Goal: Find specific page/section: Find specific page/section

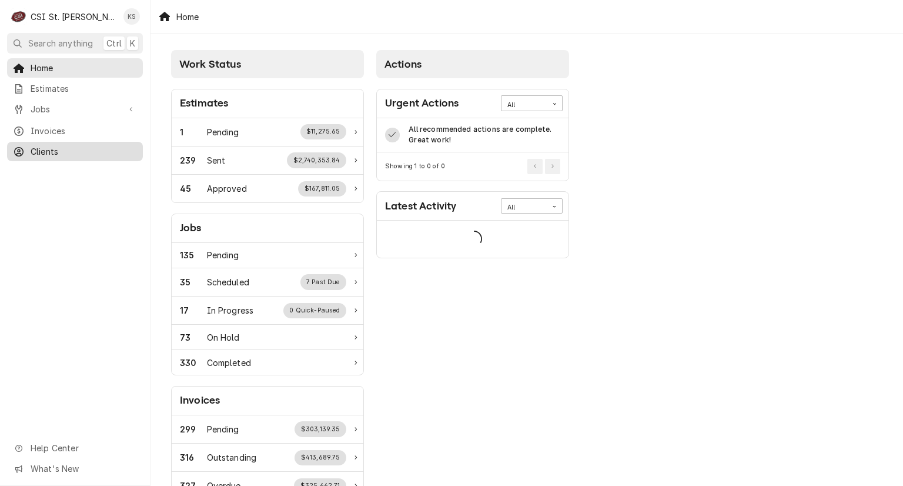
click at [42, 149] on span "Clients" at bounding box center [84, 151] width 106 height 12
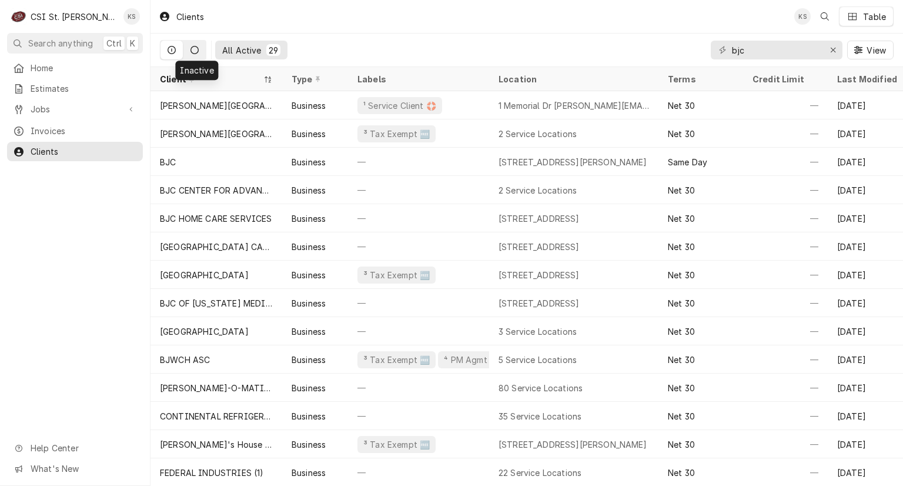
click at [199, 48] on button "Dynamic Content Wrapper" at bounding box center [195, 50] width 22 height 19
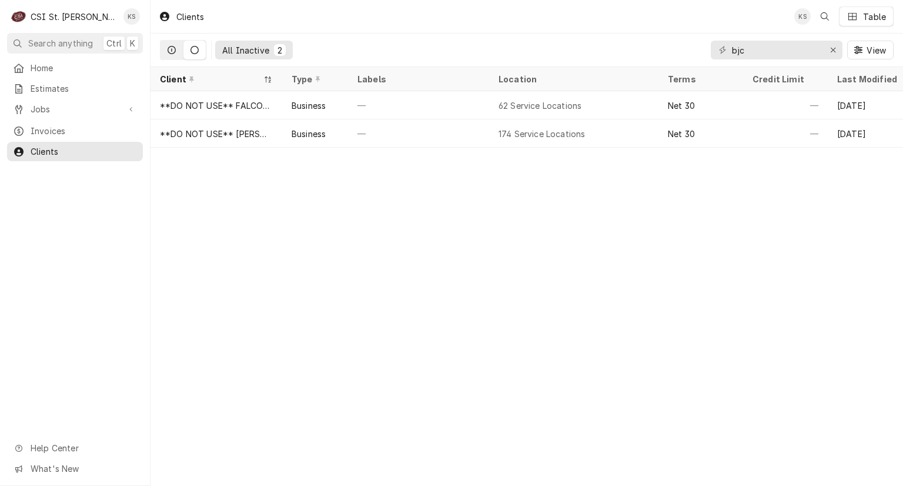
click at [168, 50] on icon "Dynamic Content Wrapper" at bounding box center [172, 50] width 8 height 8
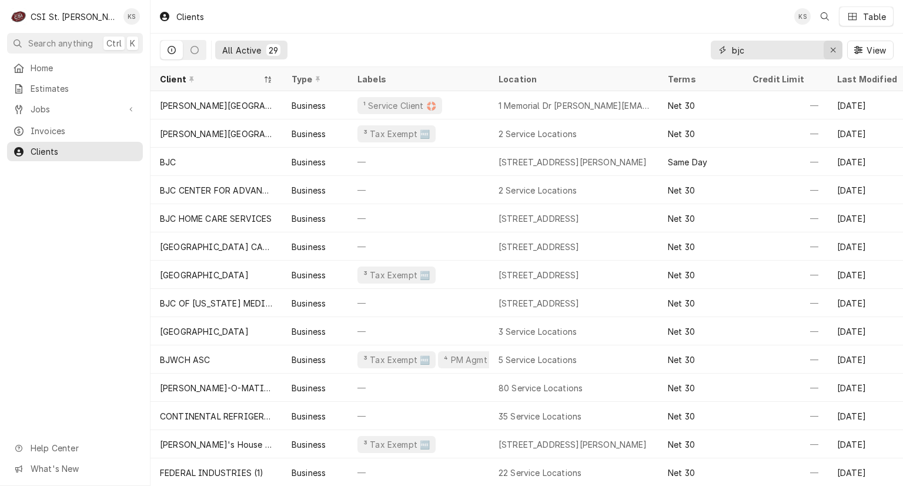
click at [833, 50] on icon "Erase input" at bounding box center [833, 50] width 5 height 5
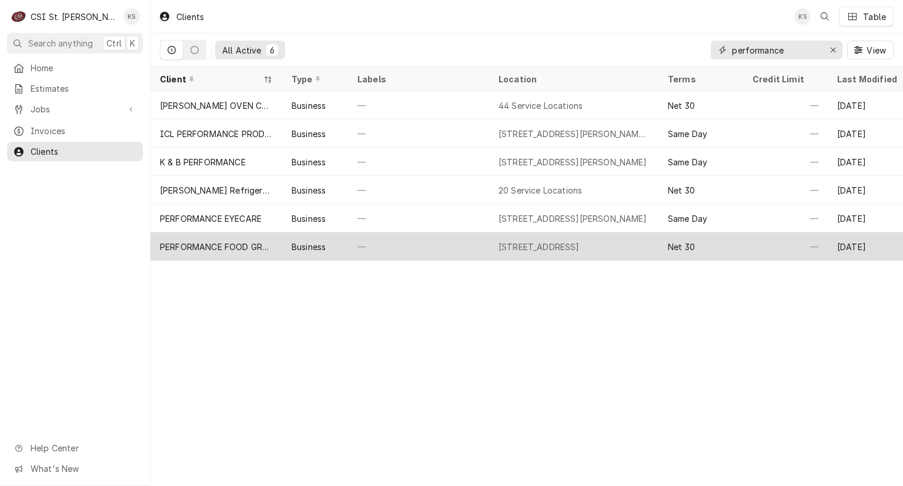
type input "performance"
click at [579, 249] on div "3737 N Broadway, St Louis, MO 63147" at bounding box center [539, 247] width 81 height 12
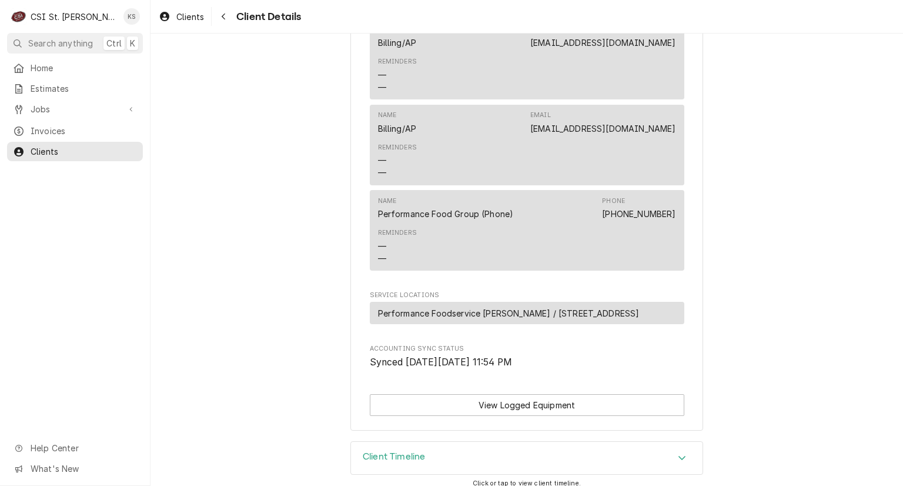
scroll to position [539, 0]
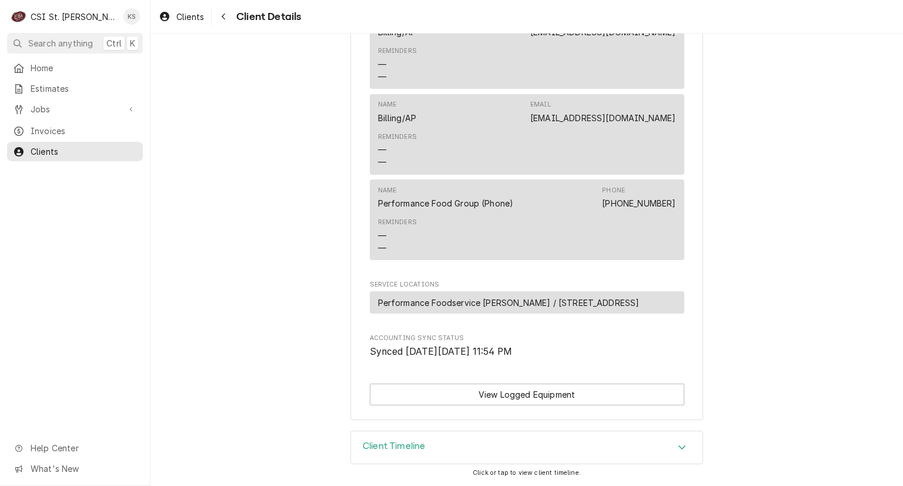
click at [540, 297] on span "Performance Foodservice Middendorf / 3737 N Broadway, St Louis, MO 63147" at bounding box center [509, 302] width 262 height 12
click at [539, 297] on span "Performance Foodservice Middendorf / 3737 N Broadway, St Louis, MO 63147" at bounding box center [509, 302] width 262 height 12
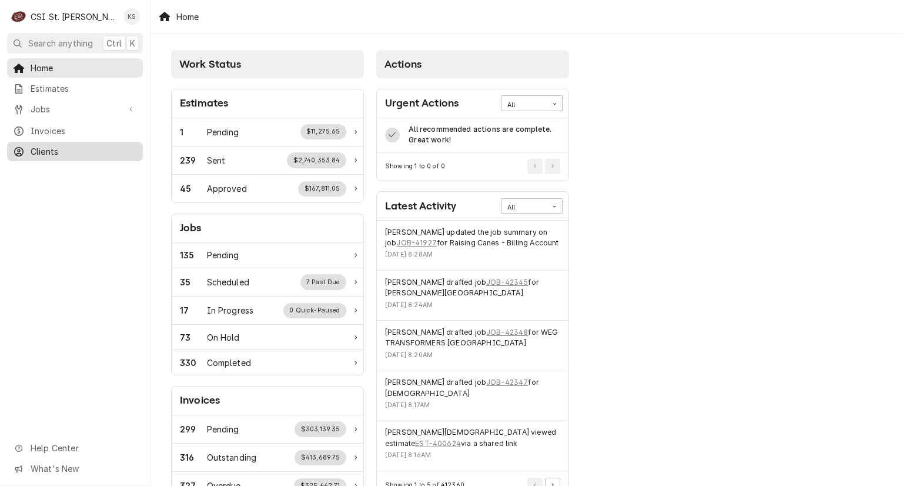
click at [90, 151] on span "Clients" at bounding box center [84, 151] width 106 height 12
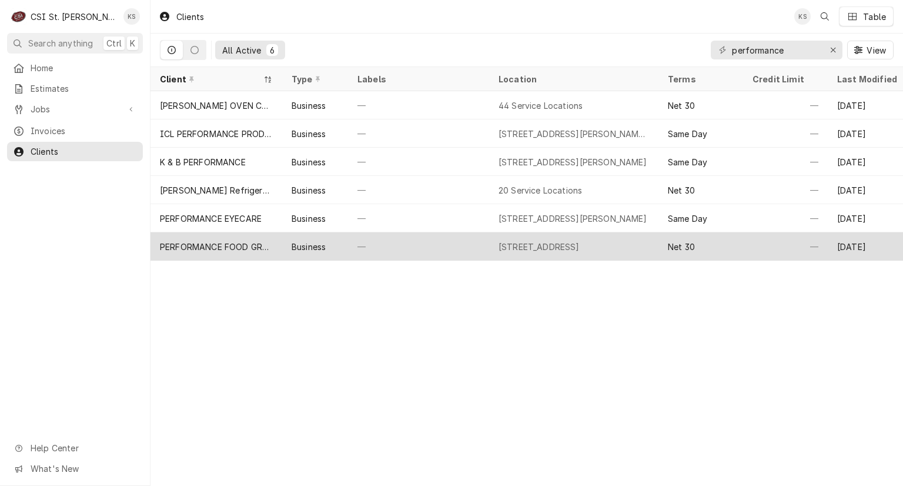
click at [526, 248] on div "3737 N Broadway, St Louis, MO 63147" at bounding box center [539, 247] width 81 height 12
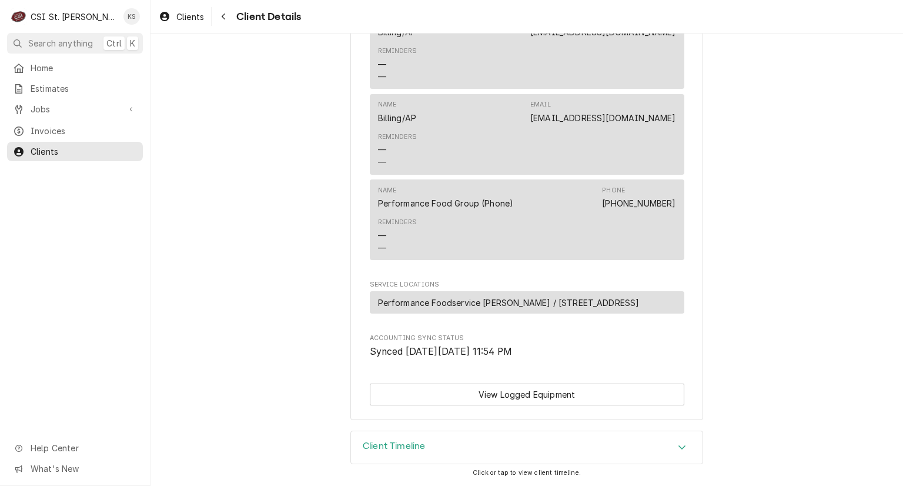
scroll to position [539, 0]
click at [545, 394] on button "View Logged Equipment" at bounding box center [527, 395] width 315 height 22
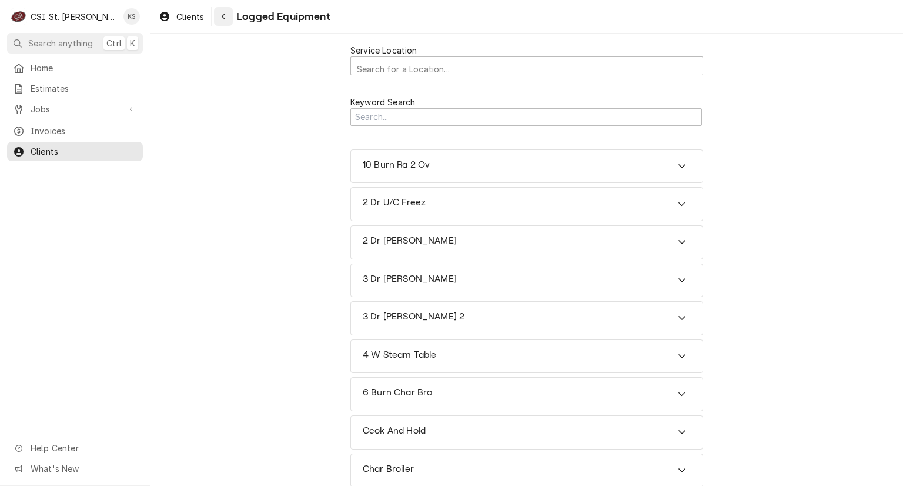
click at [226, 14] on icon "Navigate back" at bounding box center [223, 16] width 5 height 8
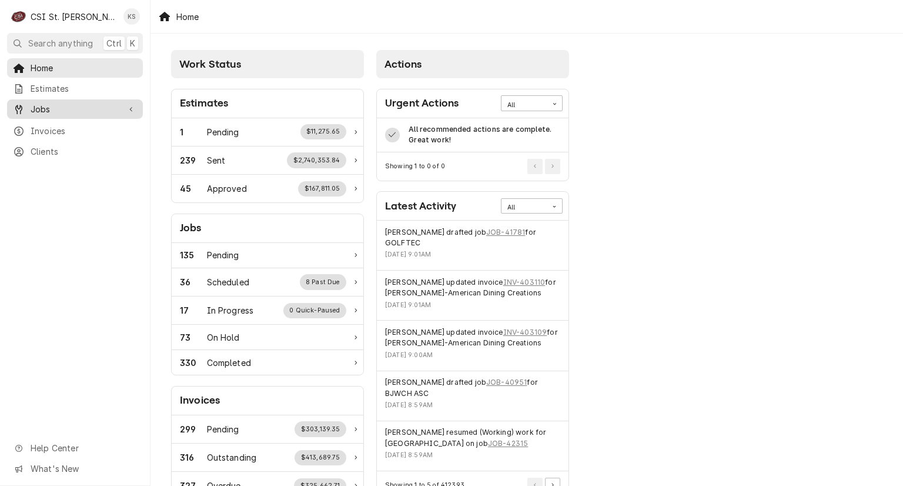
click at [59, 106] on span "Jobs" at bounding box center [75, 109] width 89 height 12
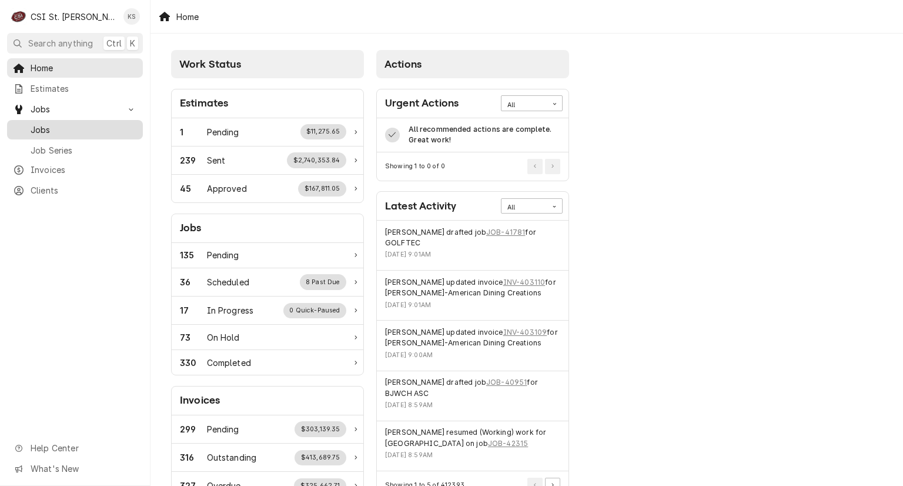
click at [65, 125] on span "Jobs" at bounding box center [84, 130] width 106 height 12
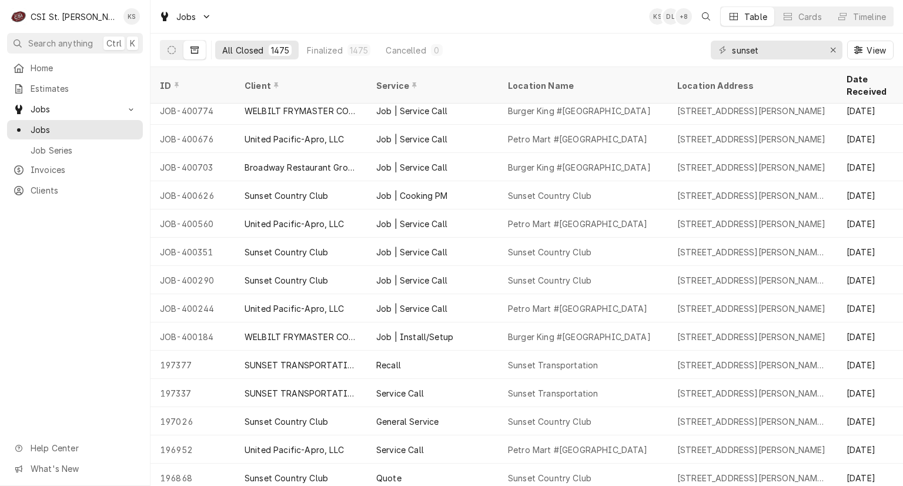
scroll to position [431, 0]
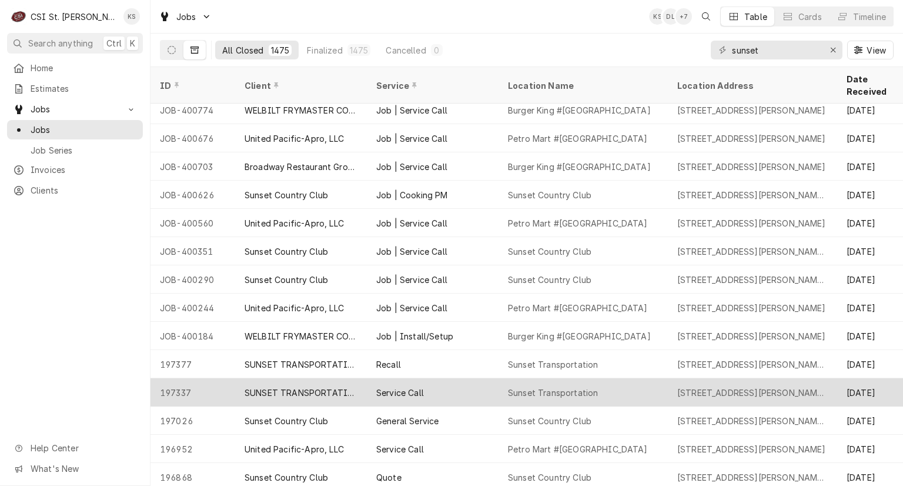
click at [697, 386] on div "[STREET_ADDRESS][PERSON_NAME][PERSON_NAME]" at bounding box center [753, 392] width 151 height 12
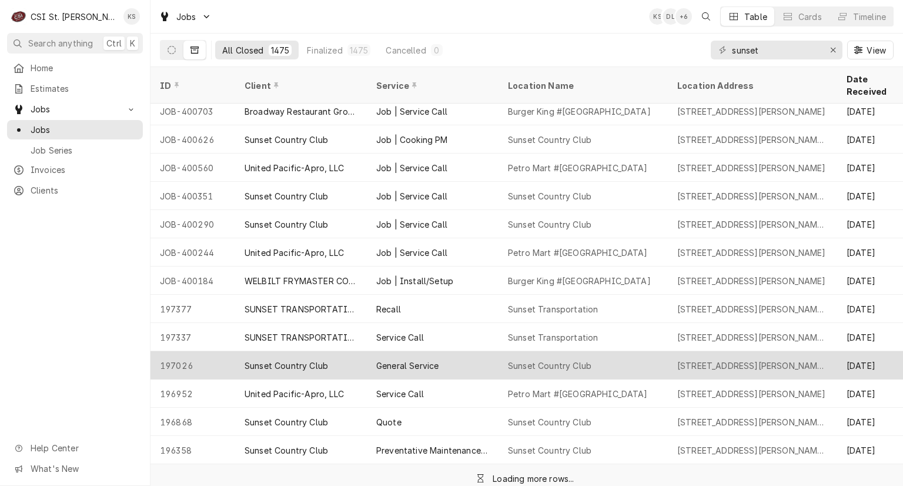
scroll to position [488, 0]
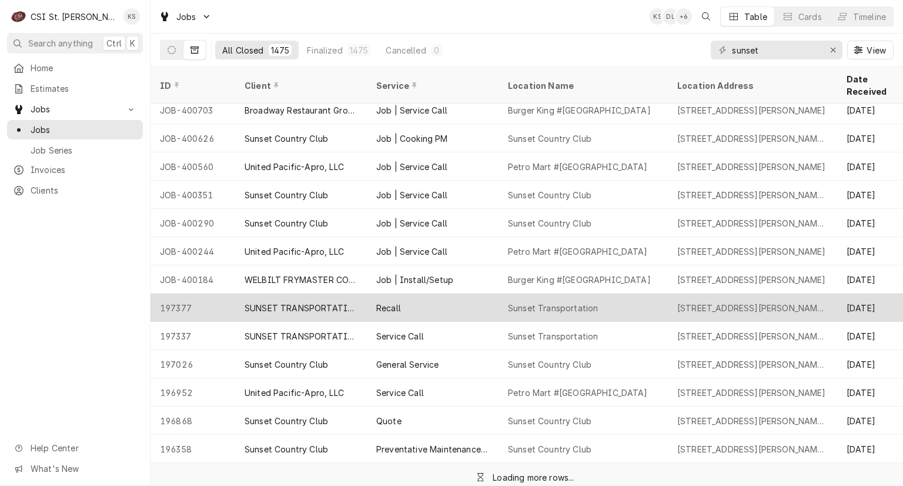
click at [578, 299] on div "Sunset Transportation" at bounding box center [583, 308] width 169 height 28
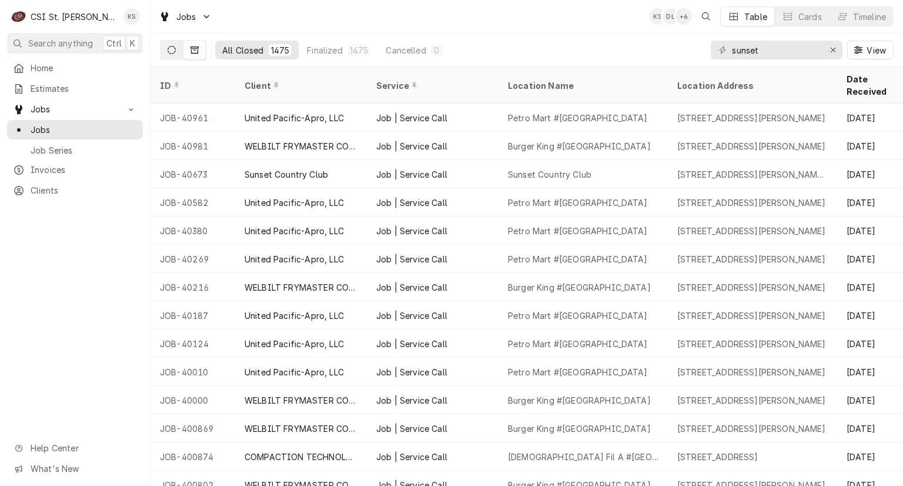
click at [174, 48] on icon "Dynamic Content Wrapper" at bounding box center [172, 50] width 8 height 8
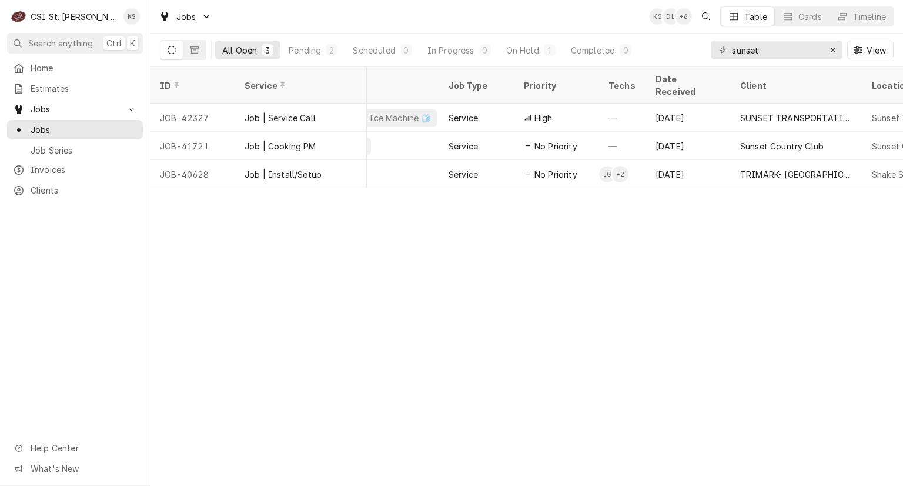
scroll to position [0, 365]
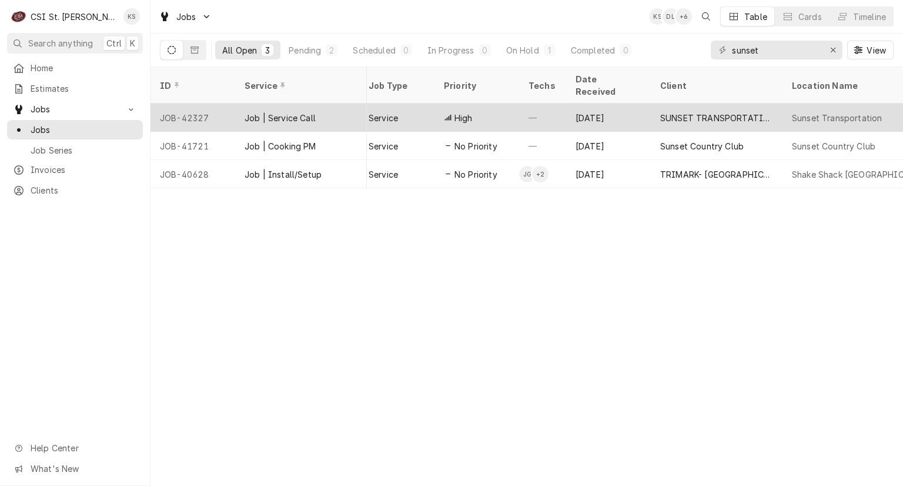
click at [426, 104] on div "Service" at bounding box center [396, 118] width 75 height 28
